Goal: Task Accomplishment & Management: Manage account settings

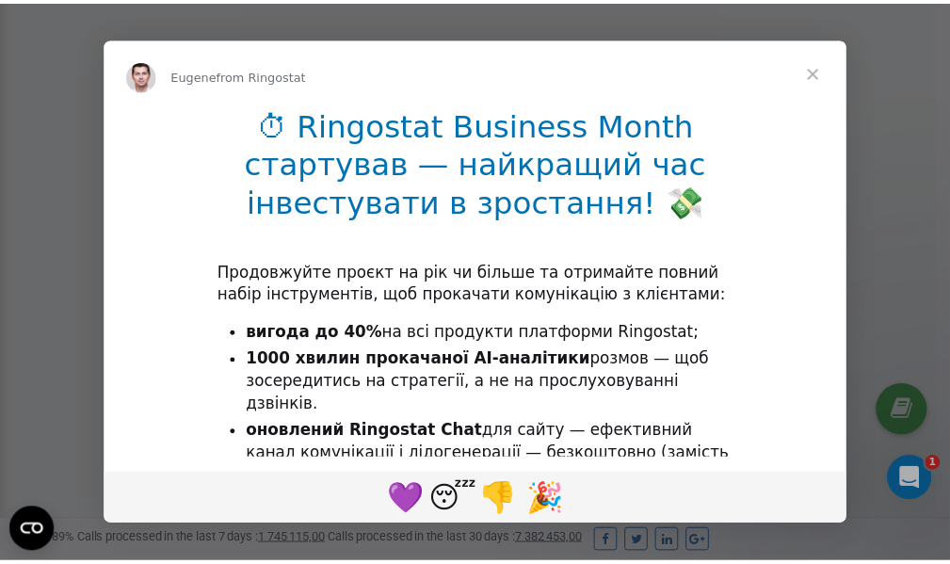
scroll to position [566, 0]
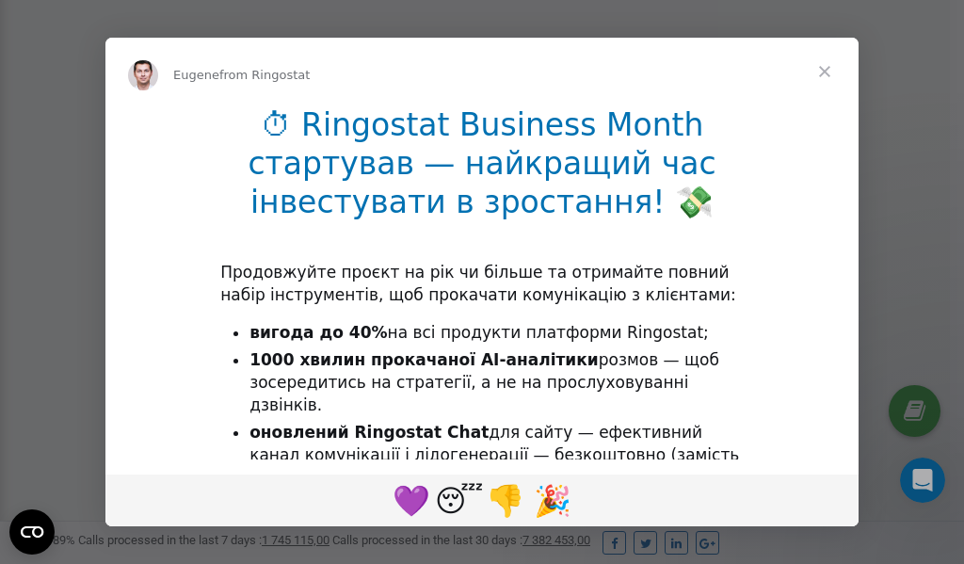
click at [827, 73] on span "Close" at bounding box center [825, 72] width 68 height 68
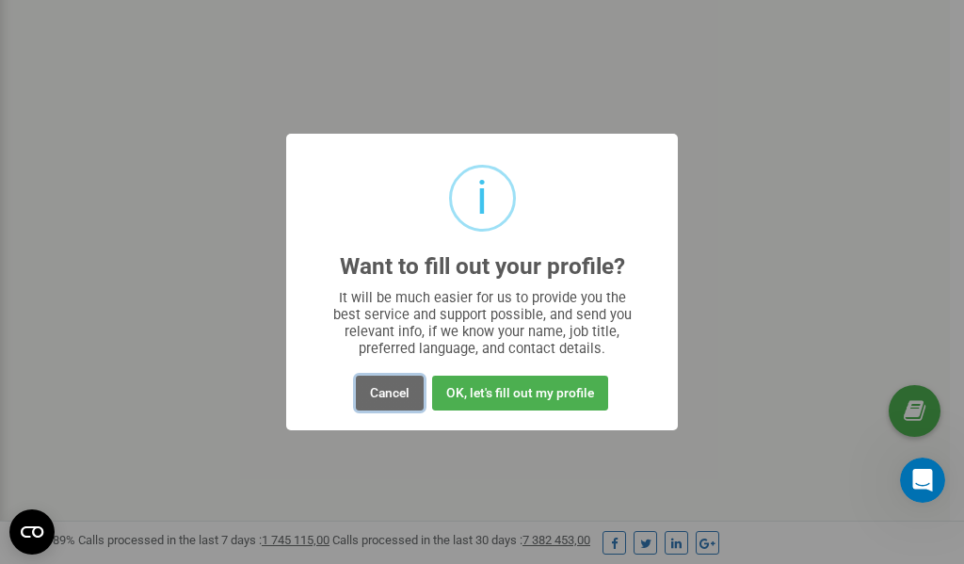
click at [393, 394] on button "Cancel" at bounding box center [390, 392] width 68 height 35
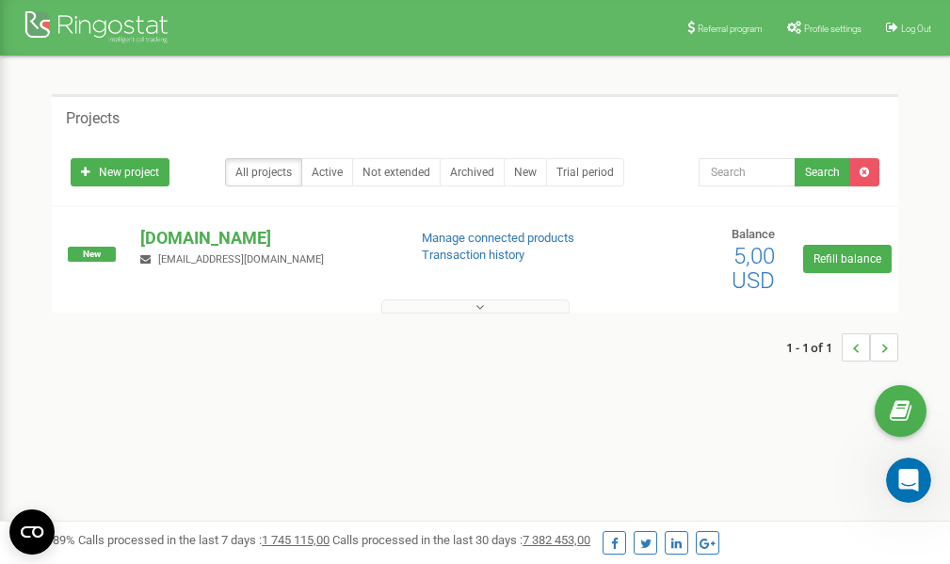
scroll to position [0, 0]
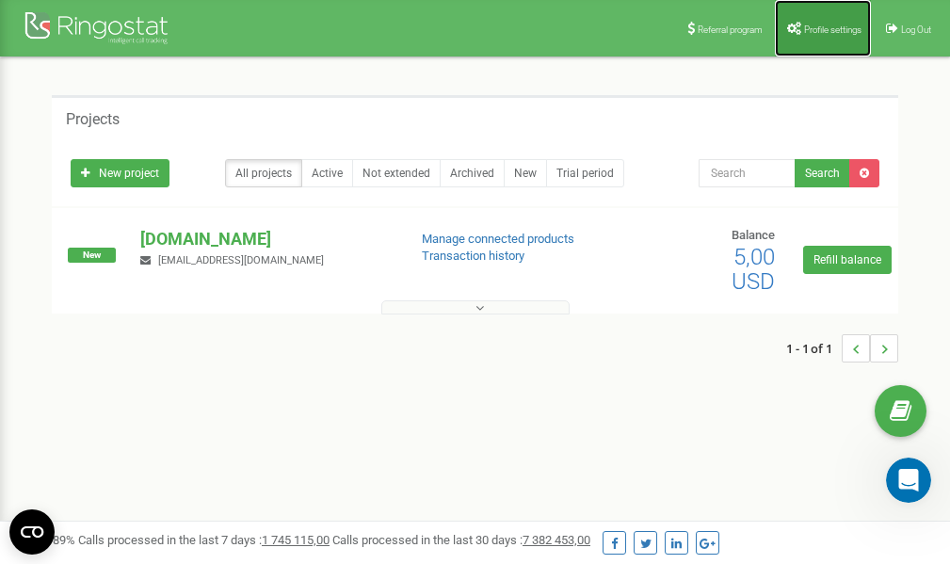
click at [818, 28] on span "Profile settings" at bounding box center [832, 29] width 57 height 10
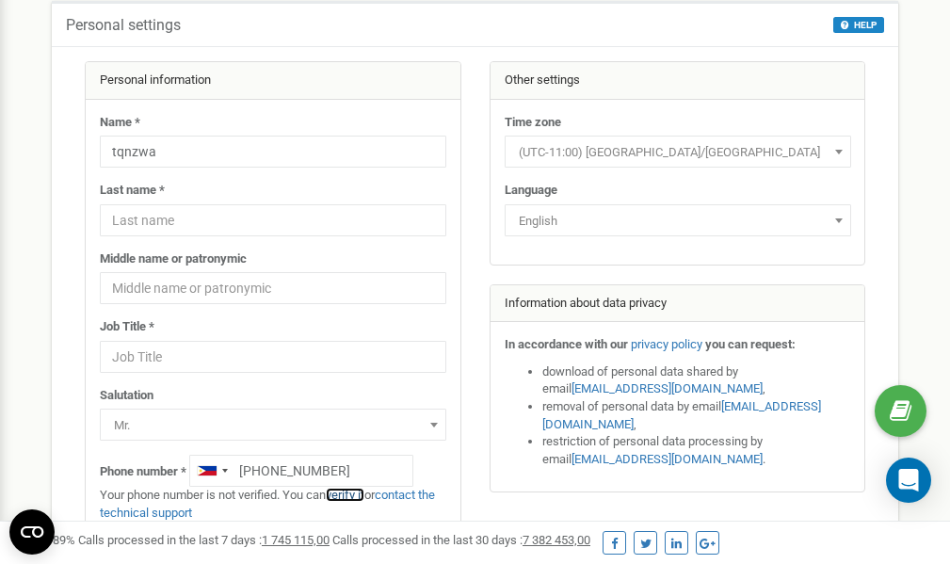
click at [348, 497] on link "verify it" at bounding box center [345, 494] width 39 height 14
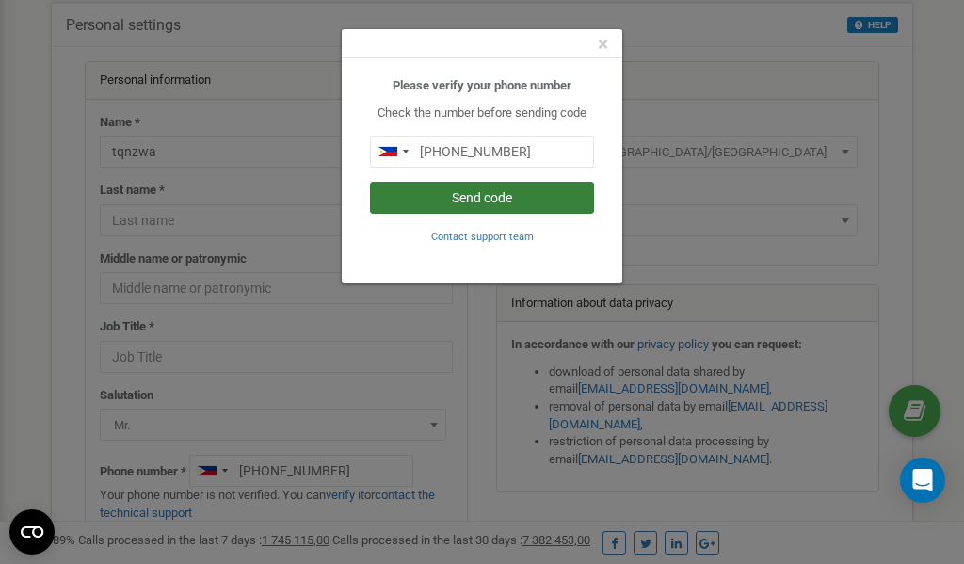
click at [486, 198] on button "Send code" at bounding box center [482, 198] width 224 height 32
